Goal: Feedback & Contribution: Leave review/rating

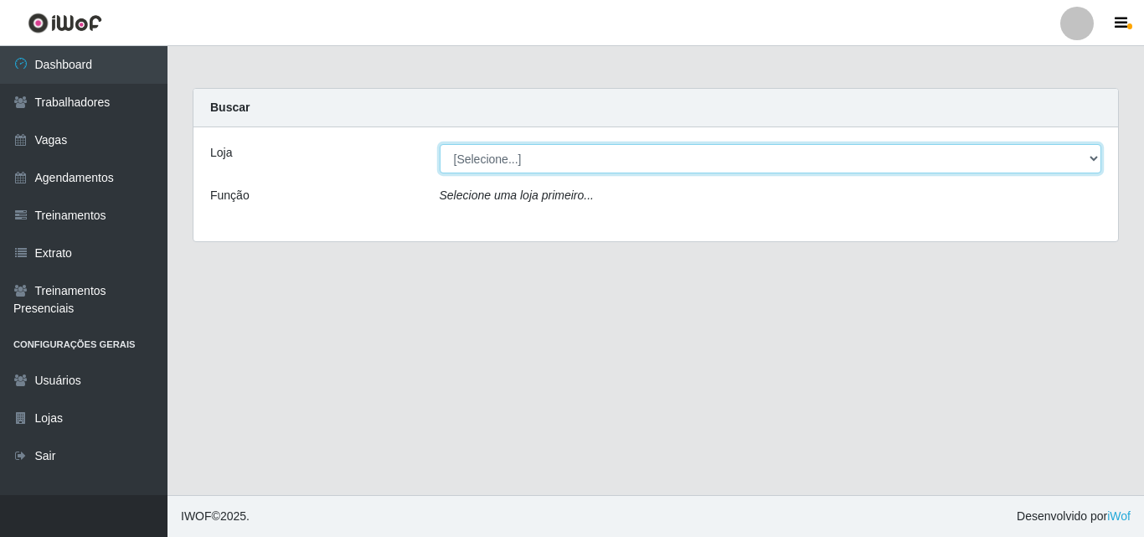
click at [500, 157] on select "[Selecione...] Castelinho Supermercado" at bounding box center [771, 158] width 662 height 29
select select "377"
click at [440, 144] on select "[Selecione...] Castelinho Supermercado" at bounding box center [771, 158] width 662 height 29
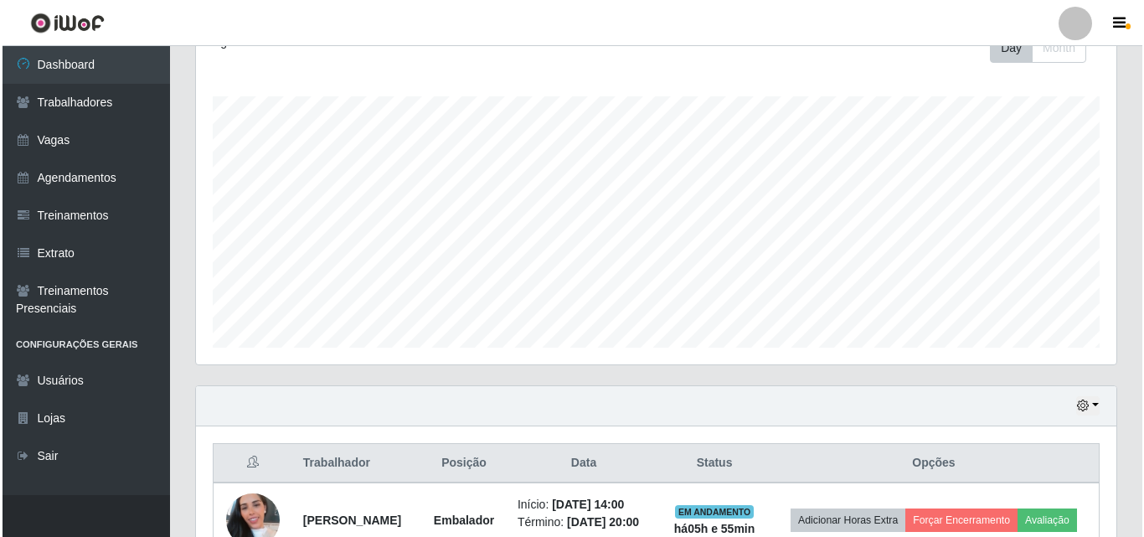
scroll to position [352, 0]
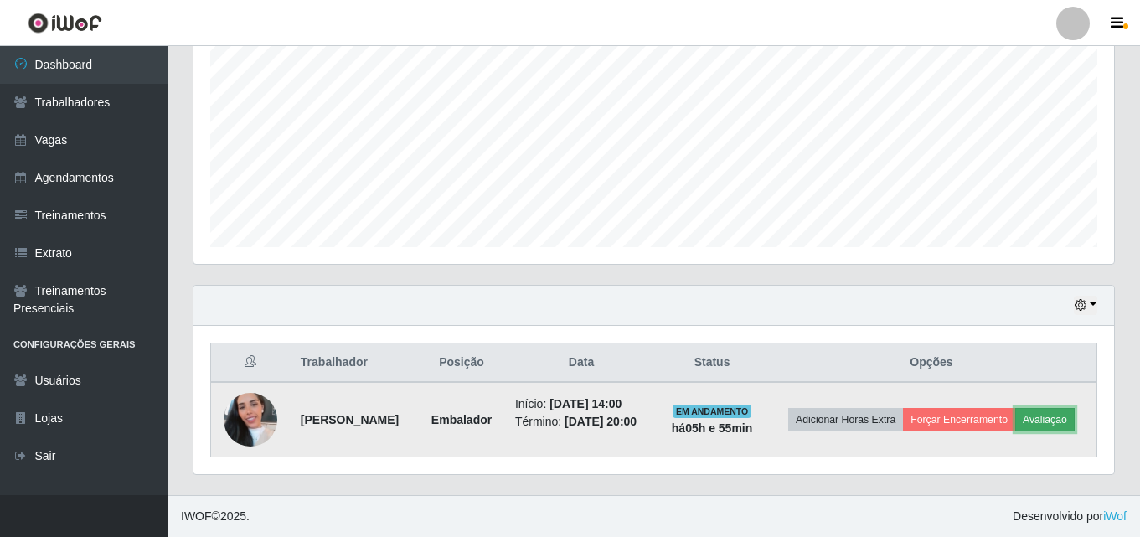
click at [1044, 416] on button "Avaliação" at bounding box center [1044, 419] width 59 height 23
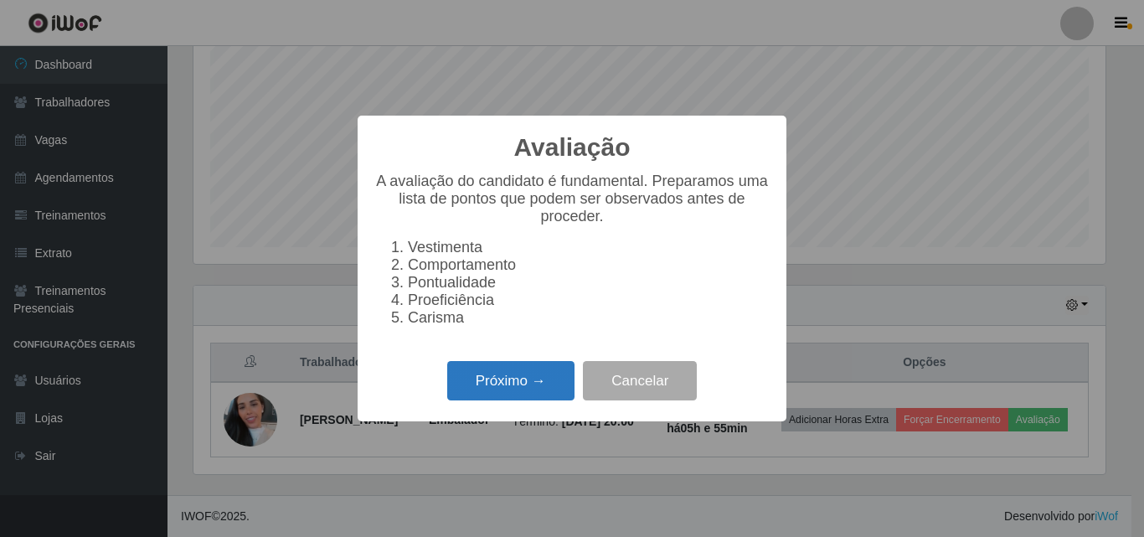
click at [516, 390] on button "Próximo →" at bounding box center [510, 380] width 127 height 39
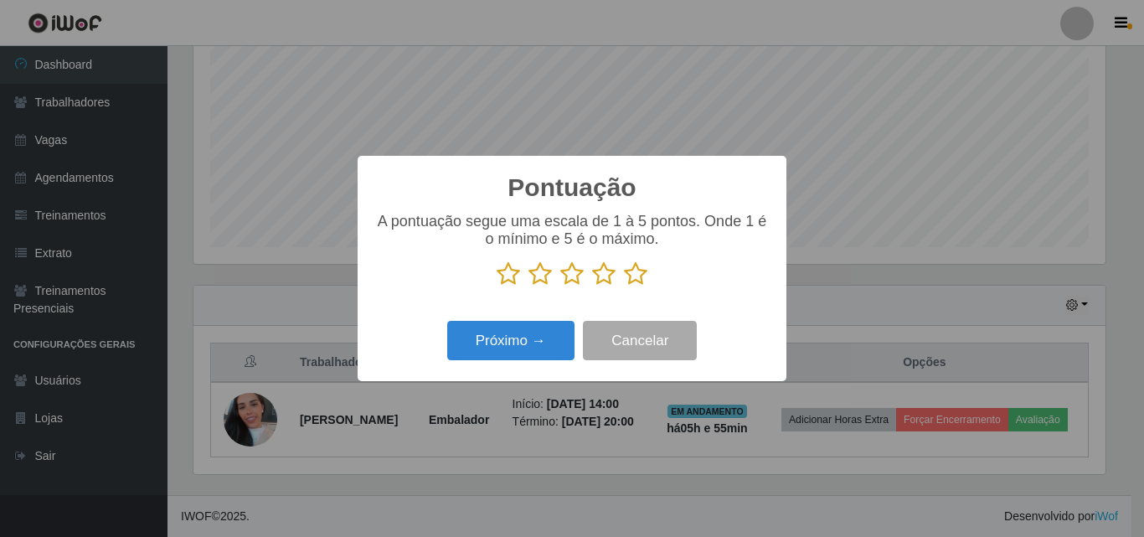
click at [636, 274] on icon at bounding box center [635, 273] width 23 height 25
click at [624, 286] on input "radio" at bounding box center [624, 286] width 0 height 0
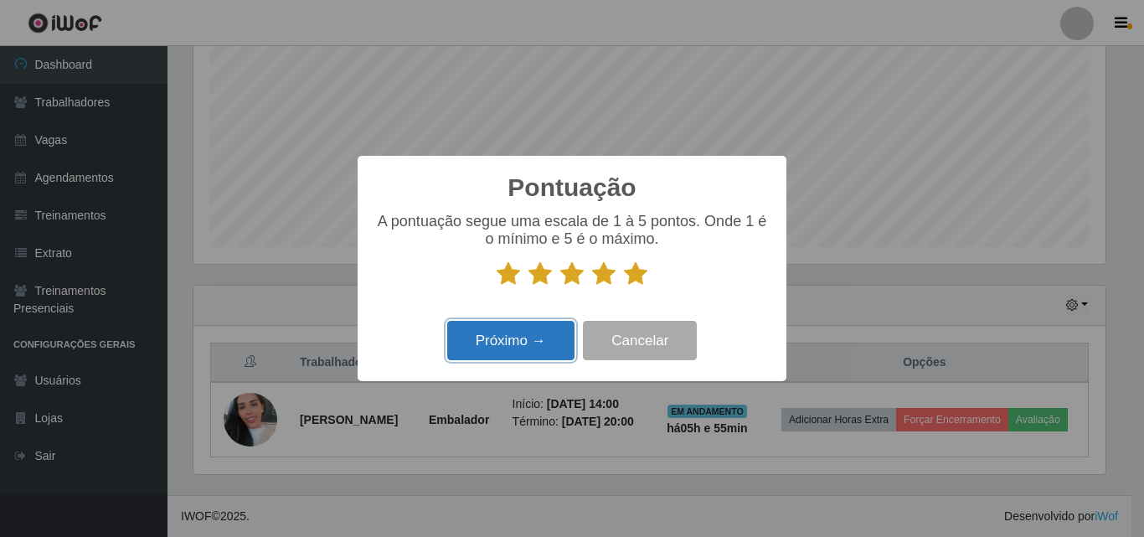
click at [492, 343] on button "Próximo →" at bounding box center [510, 340] width 127 height 39
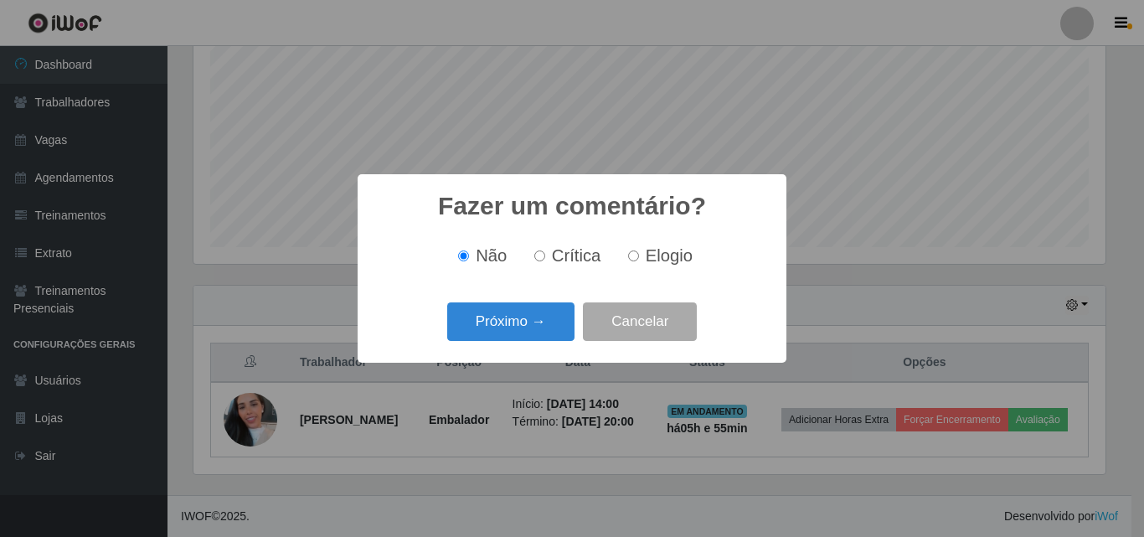
click at [650, 264] on span "Elogio" at bounding box center [669, 255] width 47 height 18
click at [639, 261] on input "Elogio" at bounding box center [633, 255] width 11 height 11
radio input "true"
click at [533, 323] on button "Próximo →" at bounding box center [510, 321] width 127 height 39
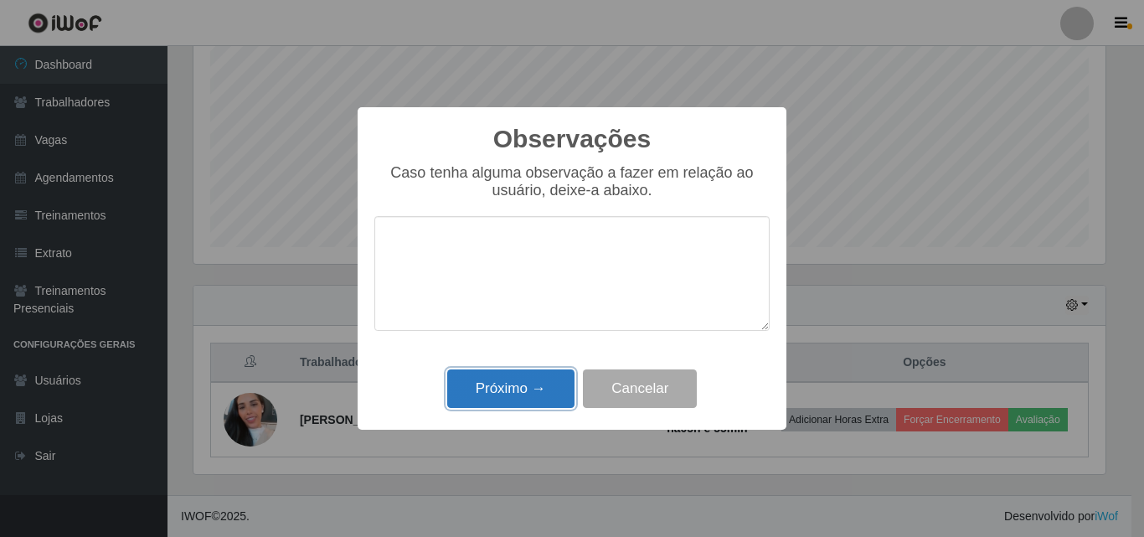
click at [497, 394] on button "Próximo →" at bounding box center [510, 388] width 127 height 39
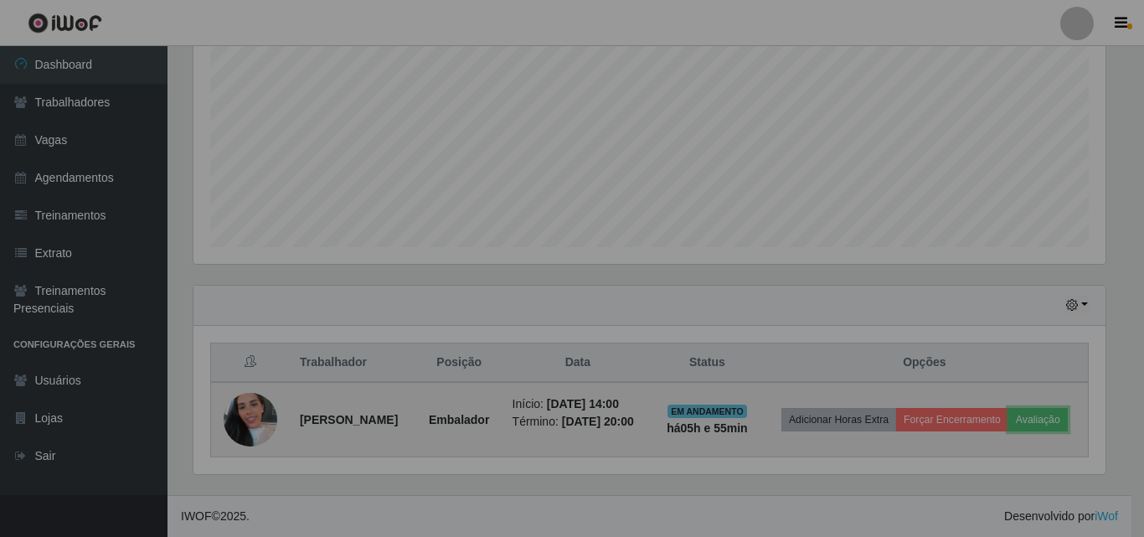
scroll to position [348, 920]
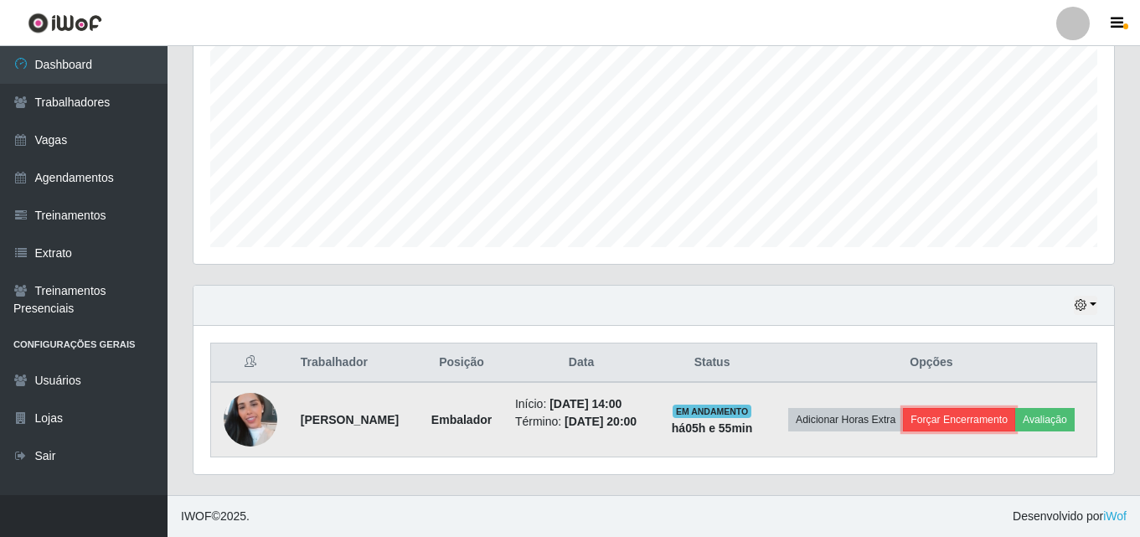
click at [944, 418] on button "Forçar Encerramento" at bounding box center [959, 419] width 112 height 23
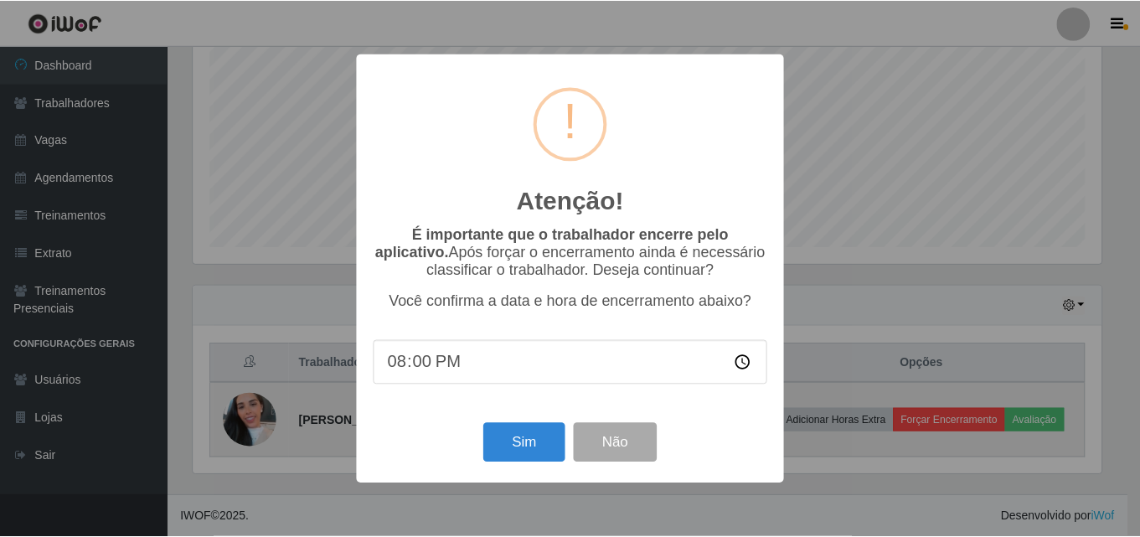
scroll to position [348, 912]
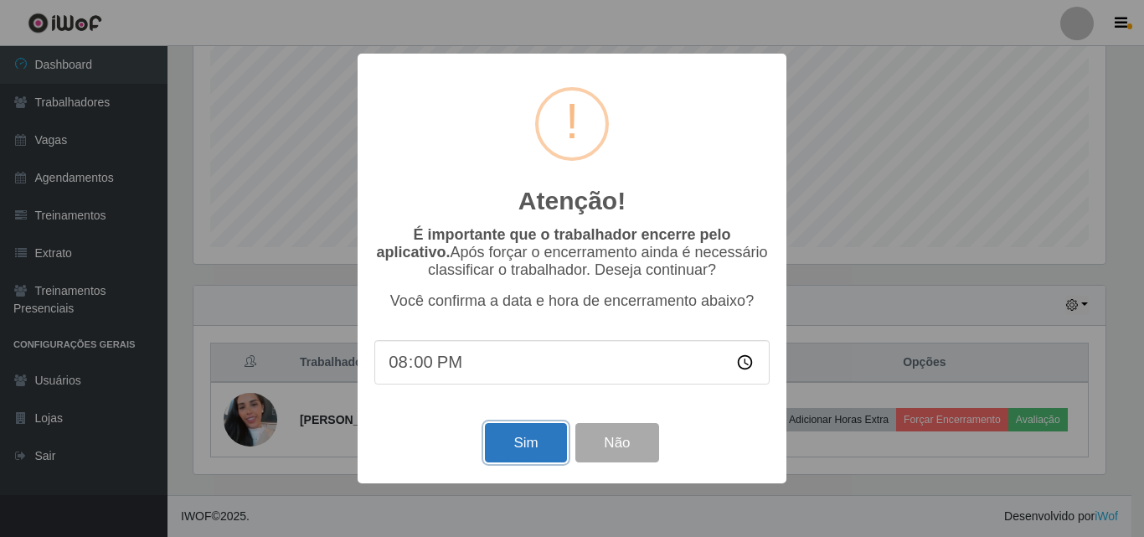
click at [527, 439] on button "Sim" at bounding box center [525, 442] width 81 height 39
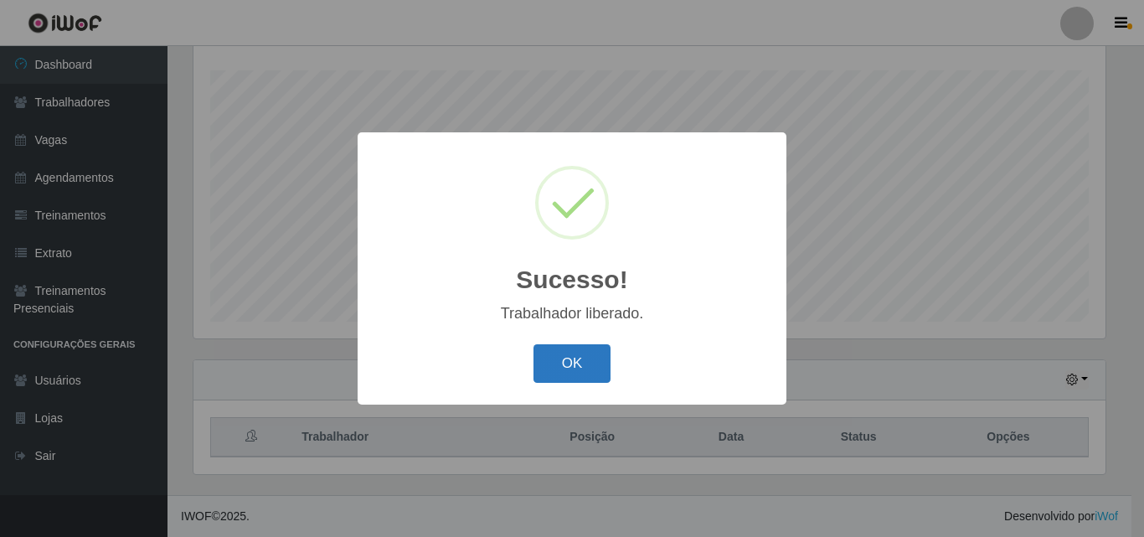
click at [571, 374] on button "OK" at bounding box center [572, 363] width 78 height 39
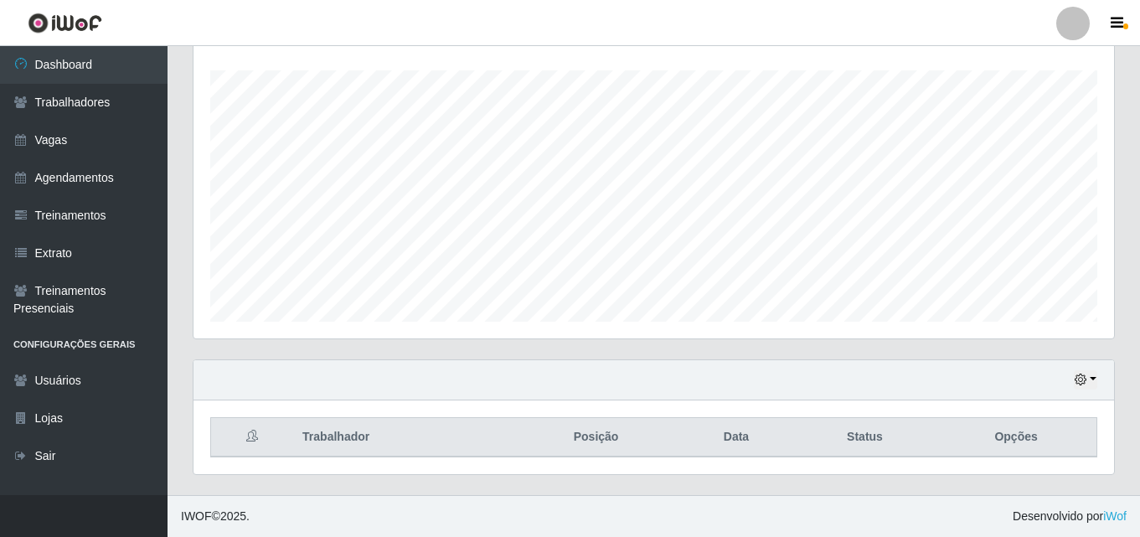
scroll to position [348, 920]
